Goal: Task Accomplishment & Management: Use online tool/utility

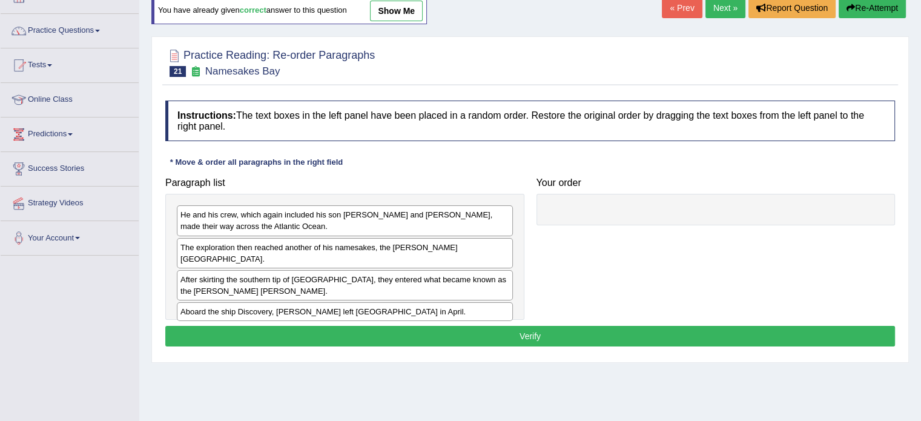
click at [721, 12] on link "Next »" at bounding box center [725, 8] width 40 height 21
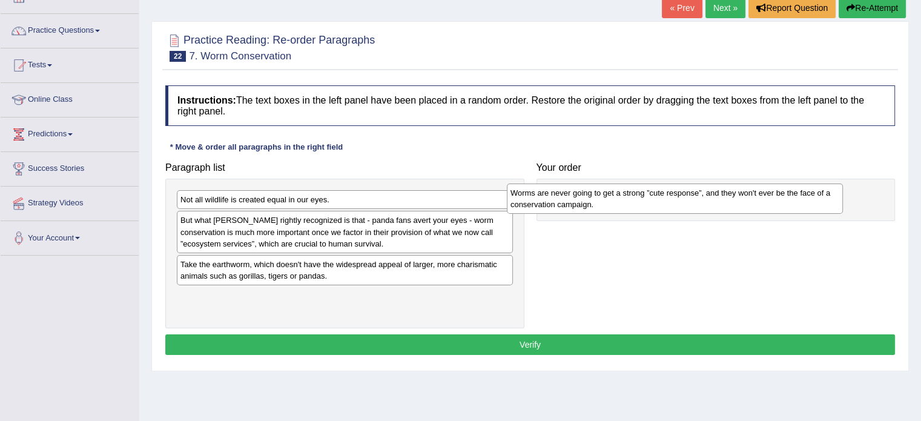
drag, startPoint x: 222, startPoint y: 207, endPoint x: 561, endPoint y: 197, distance: 339.2
click at [561, 197] on div "Worms are never going to get a strong ”cute response”, and they won't ever be t…" at bounding box center [675, 198] width 336 height 30
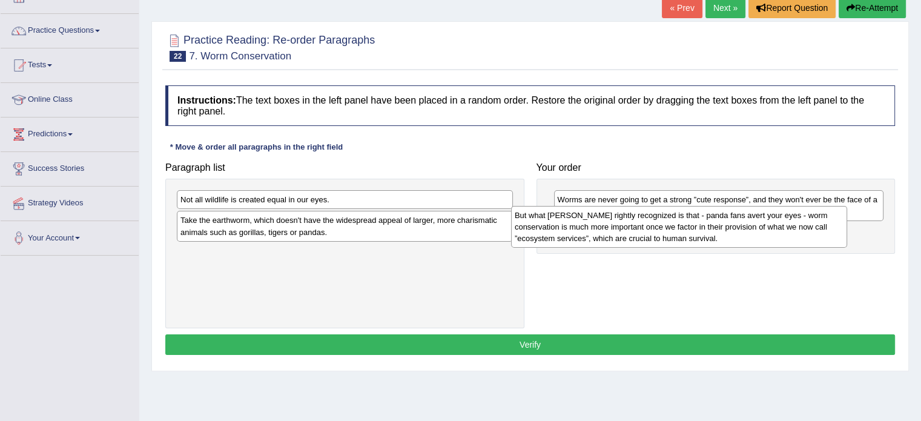
drag, startPoint x: 249, startPoint y: 234, endPoint x: 584, endPoint y: 229, distance: 334.8
click at [584, 229] on div "But what Darwin rightly recognized is that - panda fans avert your eyes - worm …" at bounding box center [679, 227] width 336 height 42
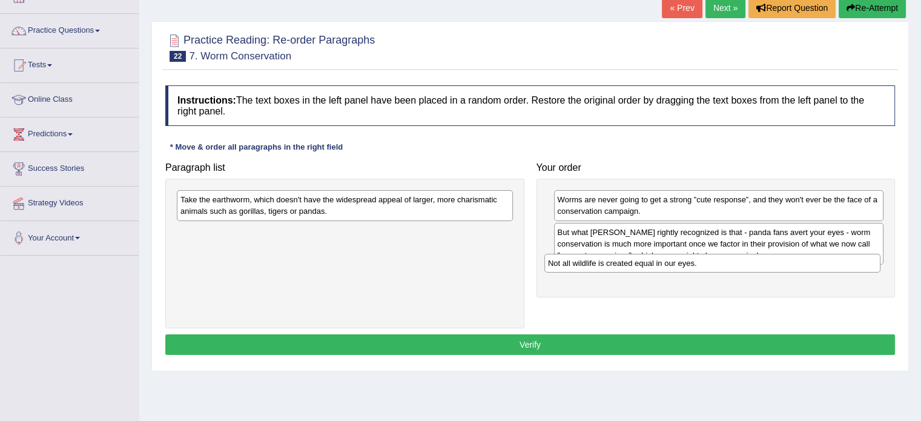
drag, startPoint x: 223, startPoint y: 199, endPoint x: 597, endPoint y: 263, distance: 379.0
click at [601, 264] on div "Not all wildlife is created equal in our eyes." at bounding box center [712, 263] width 336 height 19
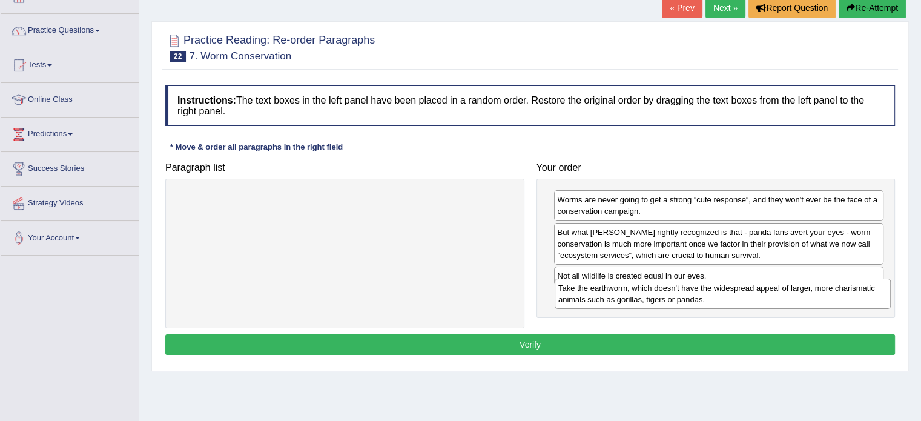
drag, startPoint x: 254, startPoint y: 208, endPoint x: 632, endPoint y: 296, distance: 388.0
click at [632, 296] on div "Take the earthworm, which doesn't have the widespread appeal of larger, more ch…" at bounding box center [723, 293] width 336 height 30
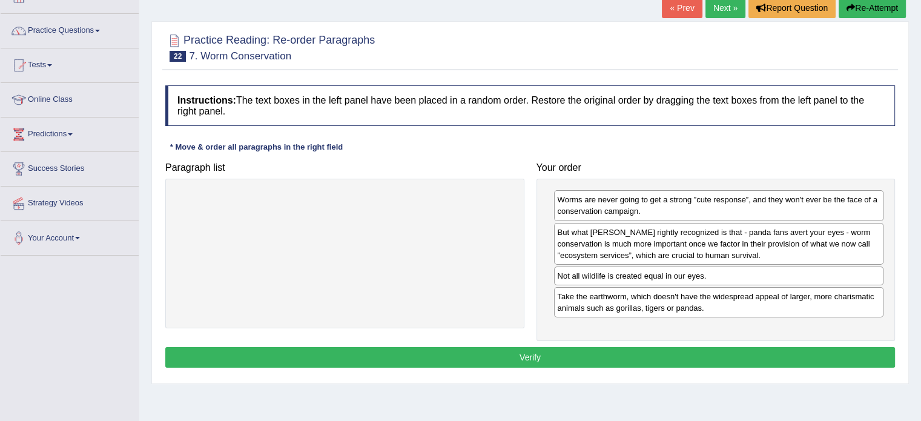
click at [509, 360] on button "Verify" at bounding box center [529, 357] width 729 height 21
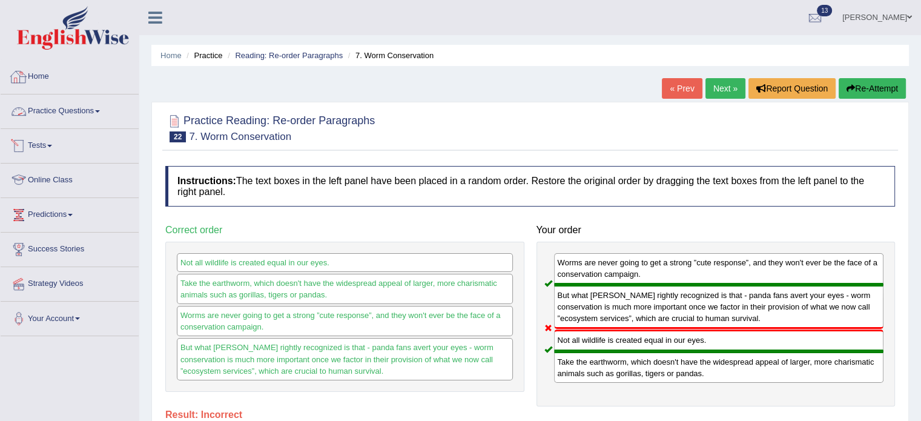
click at [21, 74] on div at bounding box center [19, 77] width 18 height 18
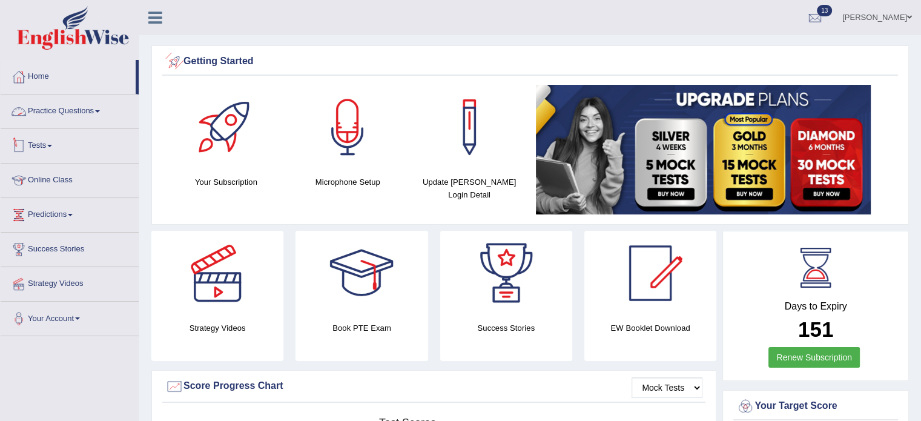
click at [96, 110] on link "Practice Questions" at bounding box center [70, 109] width 138 height 30
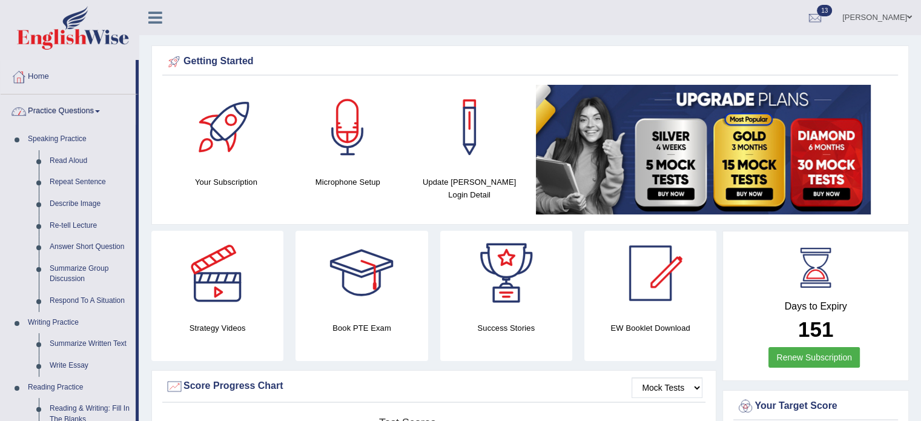
click at [81, 101] on link "Practice Questions" at bounding box center [68, 109] width 135 height 30
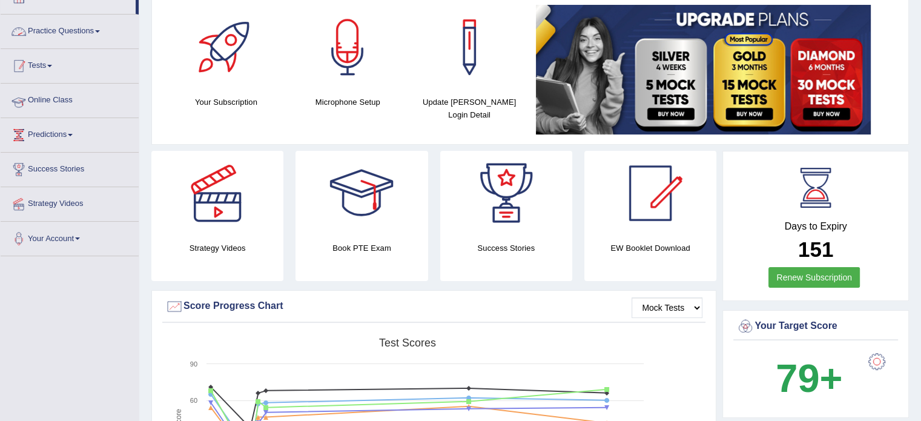
scroll to position [81, 0]
click at [52, 62] on link "Tests" at bounding box center [70, 63] width 138 height 30
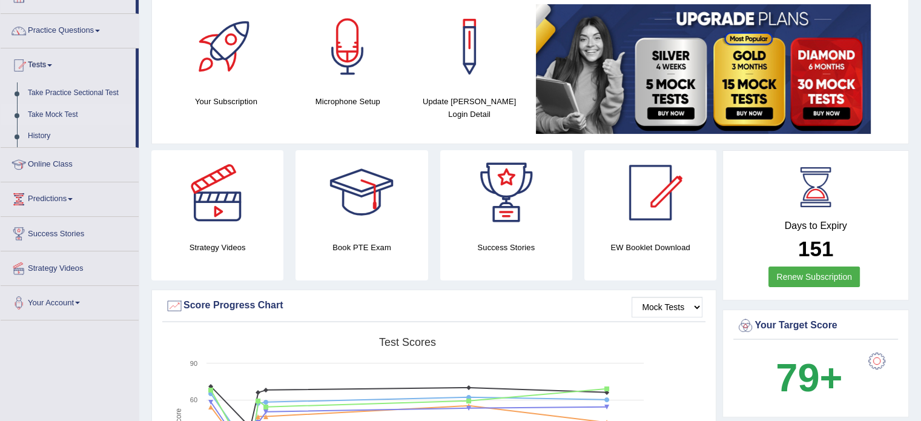
click at [51, 113] on link "Take Mock Test" at bounding box center [78, 115] width 113 height 22
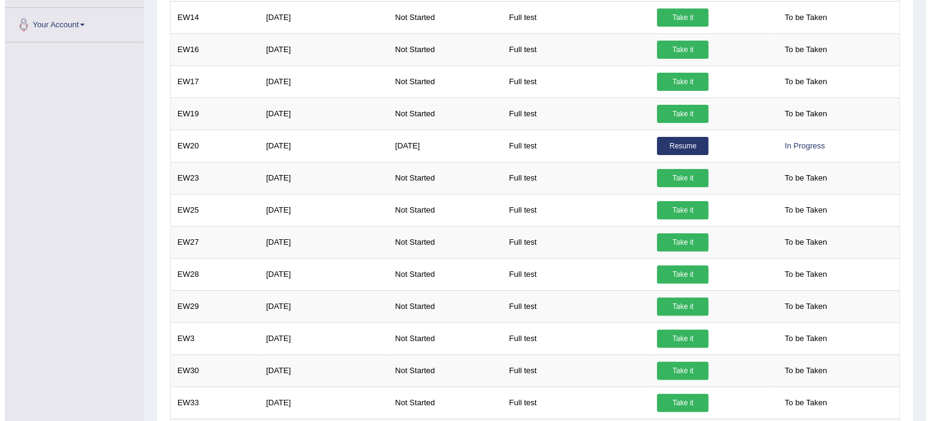
scroll to position [363, 0]
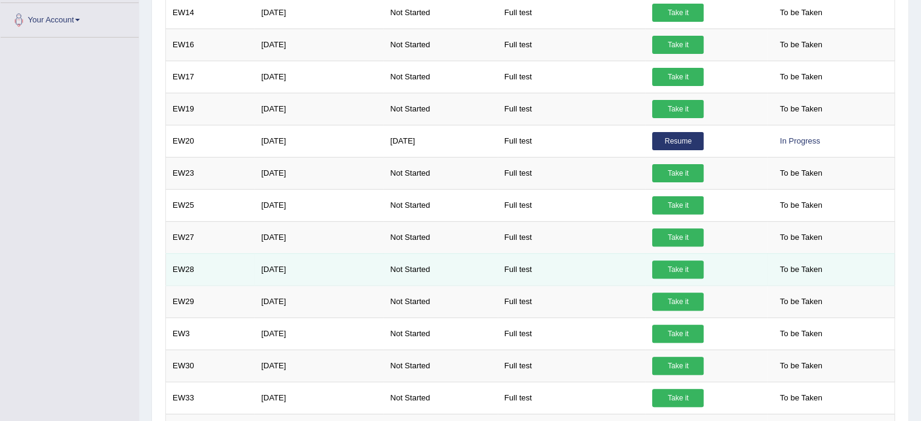
click at [671, 265] on link "Take it" at bounding box center [677, 269] width 51 height 18
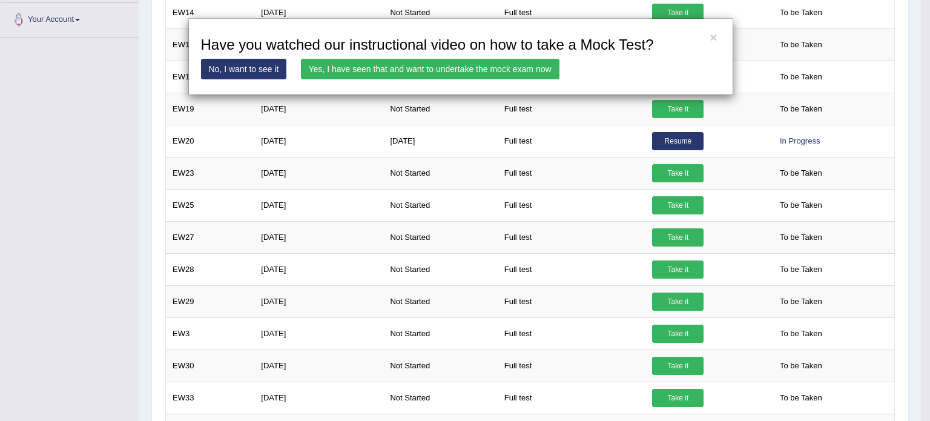
click at [391, 65] on link "Yes, I have seen that and want to undertake the mock exam now" at bounding box center [430, 69] width 259 height 21
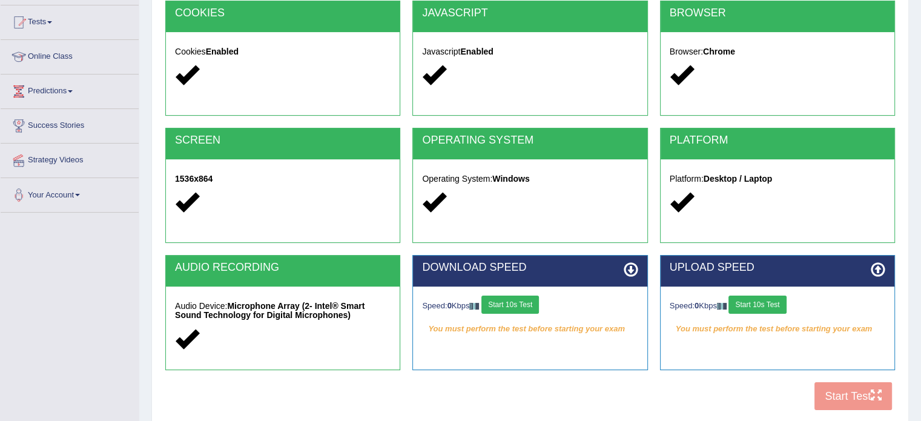
scroll to position [161, 0]
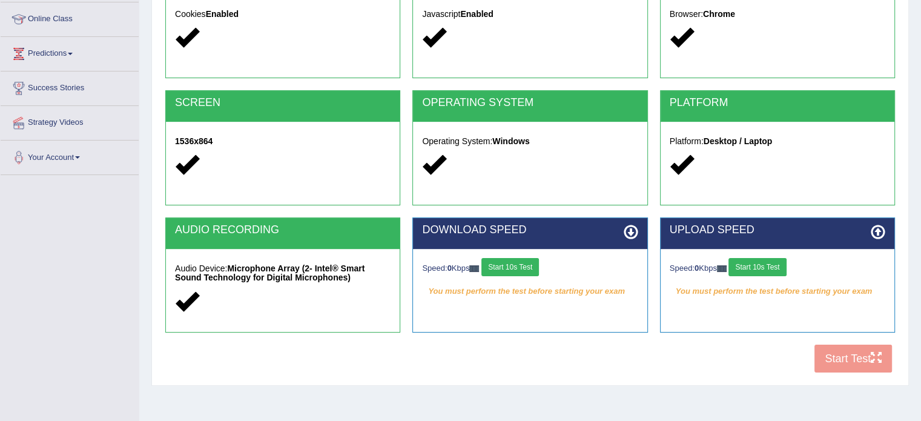
click at [532, 269] on button "Start 10s Test" at bounding box center [510, 267] width 58 height 18
click at [752, 263] on div "Speed: 0 Kbps Start 10s Test" at bounding box center [778, 268] width 216 height 21
click at [748, 262] on button "Start 10s Test" at bounding box center [757, 267] width 58 height 18
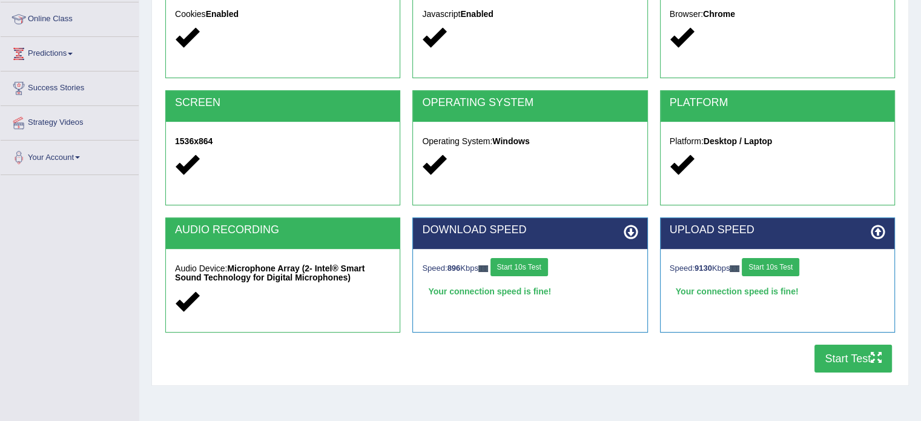
click at [837, 355] on button "Start Test" at bounding box center [852, 358] width 77 height 28
